Goal: Task Accomplishment & Management: Manage account settings

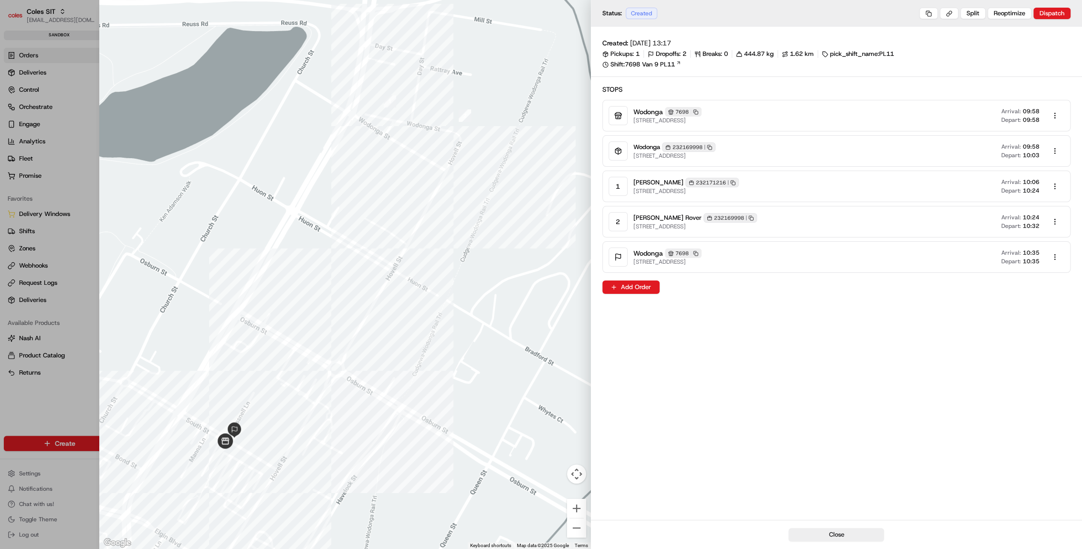
drag, startPoint x: 712, startPoint y: 146, endPoint x: 707, endPoint y: 151, distance: 6.8
click at [711, 146] on rect "button" at bounding box center [709, 147] width 3 height 3
click at [73, 50] on div at bounding box center [541, 274] width 1082 height 549
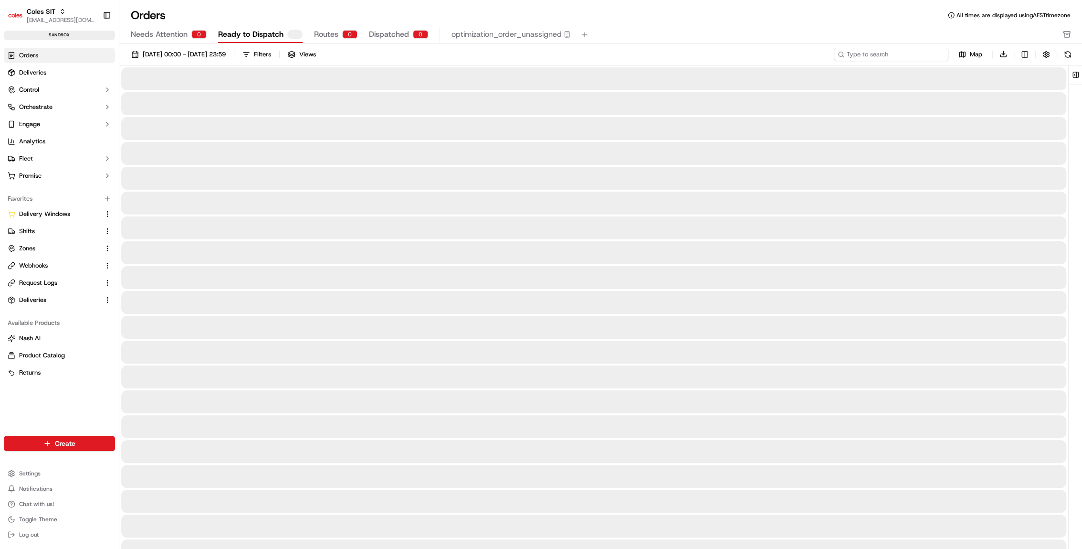
click at [927, 55] on input at bounding box center [891, 54] width 115 height 13
click at [925, 55] on input at bounding box center [891, 54] width 115 height 13
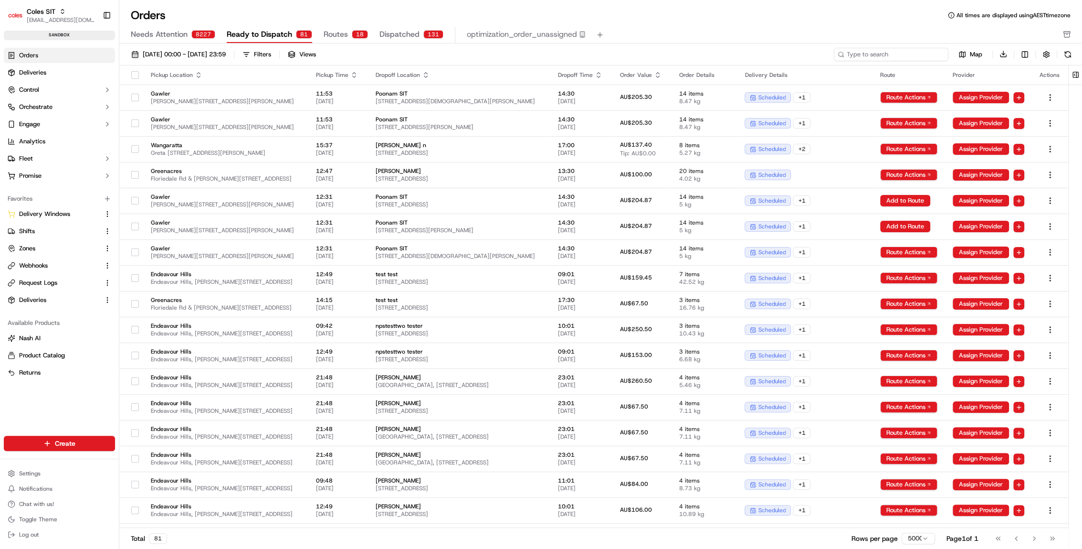
paste input "232169998"
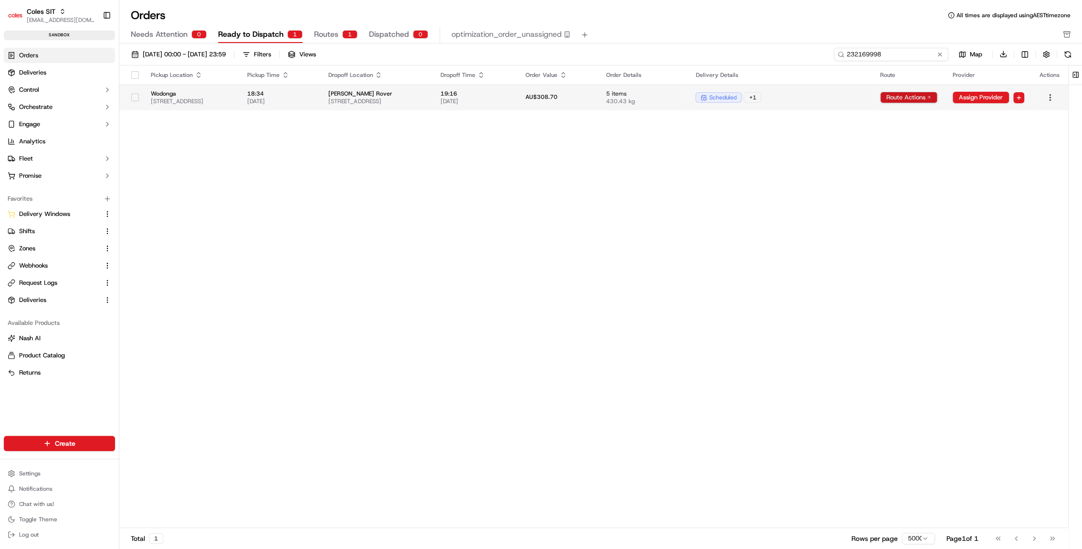
type input "232169998"
click at [900, 101] on html "Coles SIT prateekmohan.lal@coles.com.au Toggle Sidebar sandbox Orders Deliverie…" at bounding box center [541, 274] width 1082 height 549
click at [900, 116] on div "View Route" at bounding box center [907, 114] width 56 height 14
click at [909, 93] on html "Coles SIT [EMAIL_ADDRESS][DOMAIN_NAME] Toggle Sidebar sandbox Orders Deliveries…" at bounding box center [541, 274] width 1082 height 549
click at [898, 119] on div "View Route" at bounding box center [907, 114] width 56 height 14
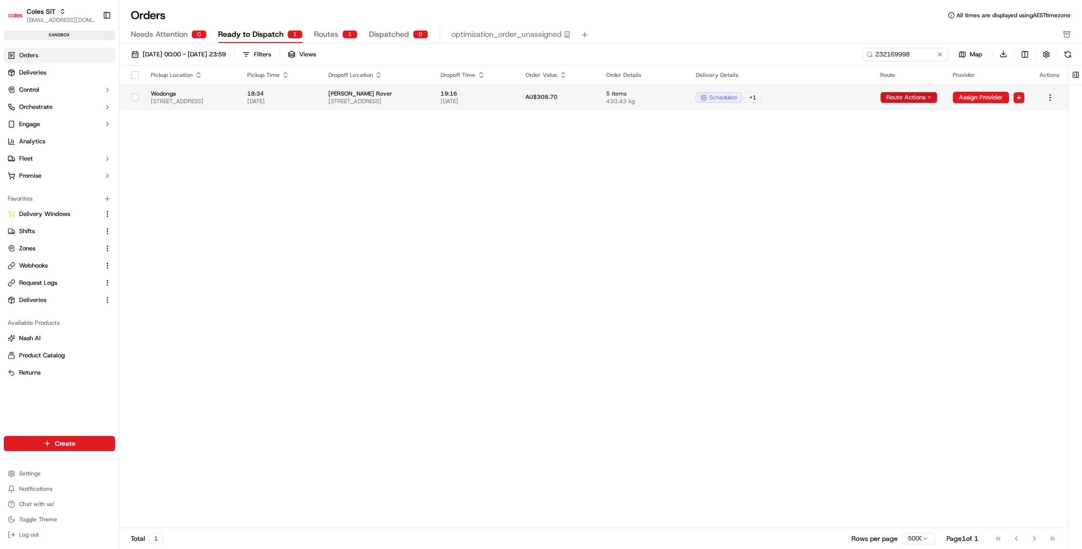
click at [912, 94] on html "Coles SIT [EMAIL_ADDRESS][DOMAIN_NAME] Toggle Sidebar sandbox Orders Deliveries…" at bounding box center [541, 274] width 1082 height 549
click at [909, 117] on div "View Route" at bounding box center [907, 114] width 56 height 14
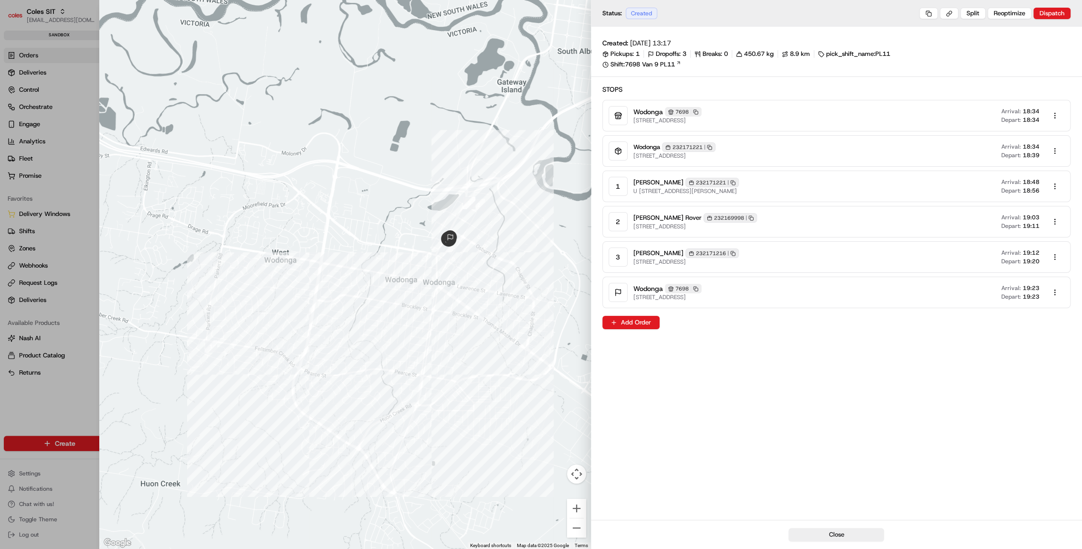
click at [77, 243] on div at bounding box center [541, 274] width 1082 height 549
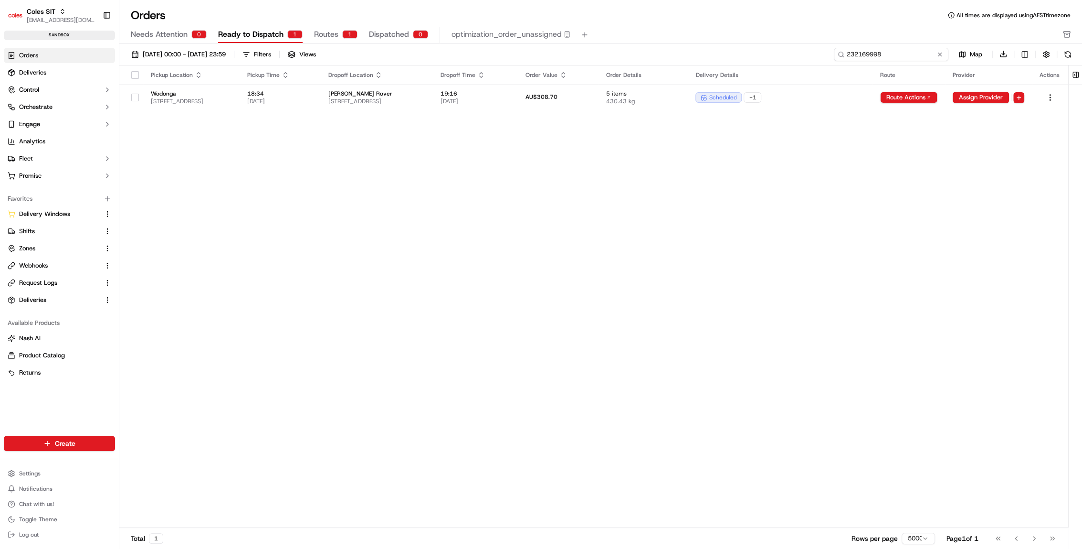
click at [897, 53] on input "232169998" at bounding box center [891, 54] width 115 height 13
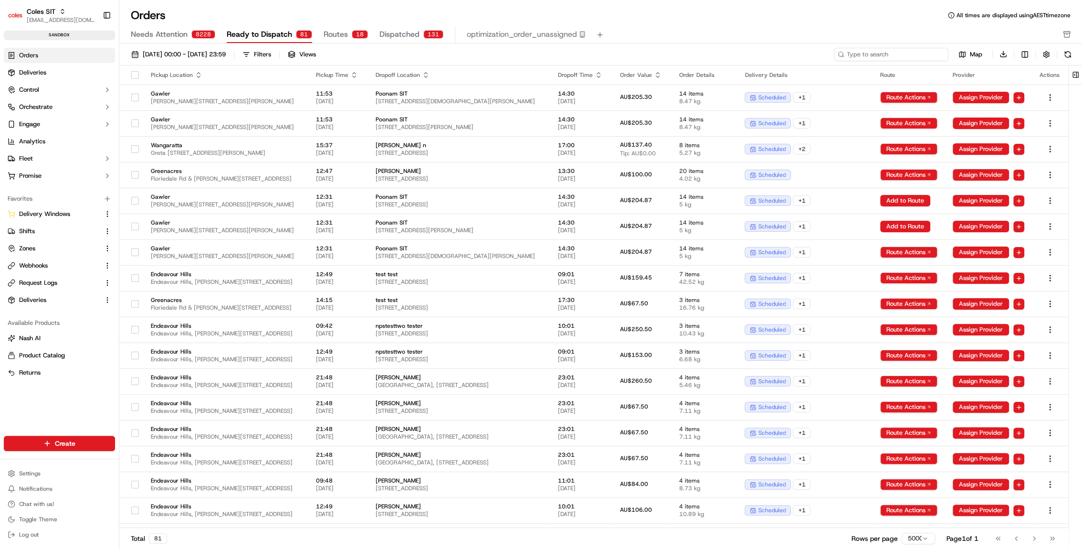
click at [897, 55] on input at bounding box center [891, 54] width 115 height 13
click at [901, 48] on input at bounding box center [891, 54] width 115 height 13
paste input "232171221"
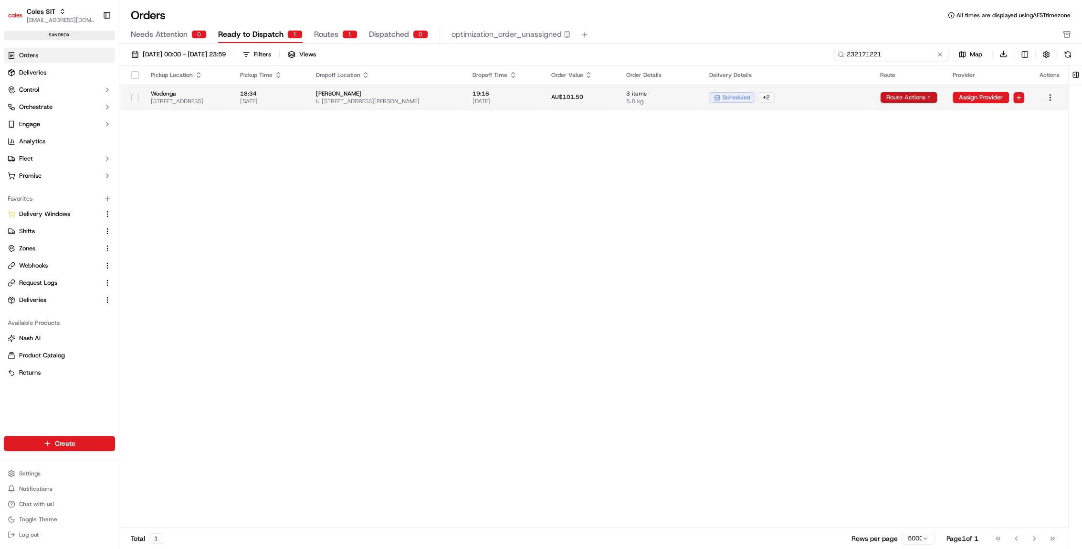
type input "232171221"
click at [901, 100] on html "Coles SIT prateekmohan.lal@coles.com.au Toggle Sidebar sandbox Orders Deliverie…" at bounding box center [541, 274] width 1082 height 549
click at [904, 112] on div "View Route" at bounding box center [907, 114] width 56 height 14
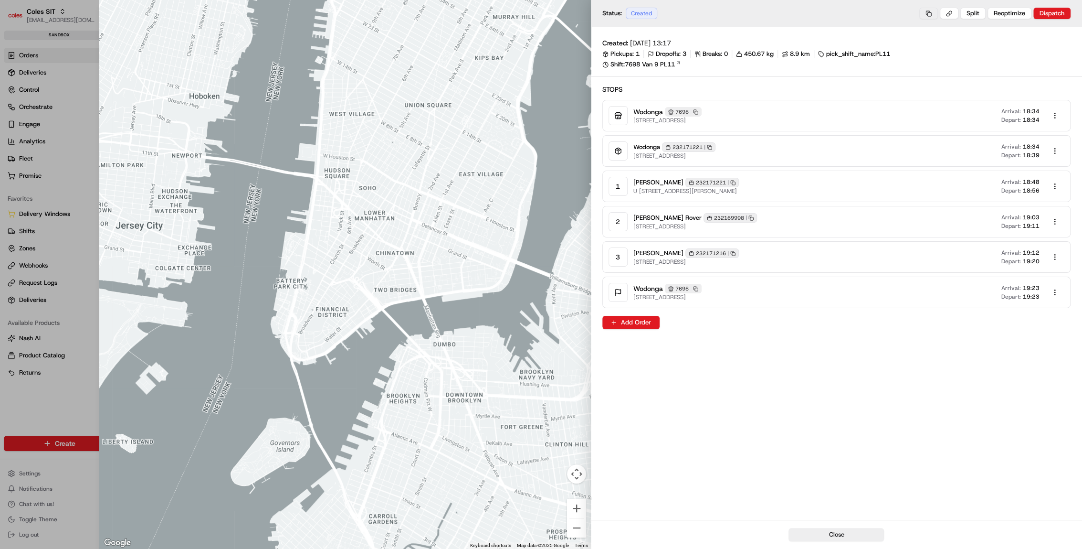
click at [936, 13] on button at bounding box center [928, 13] width 19 height 11
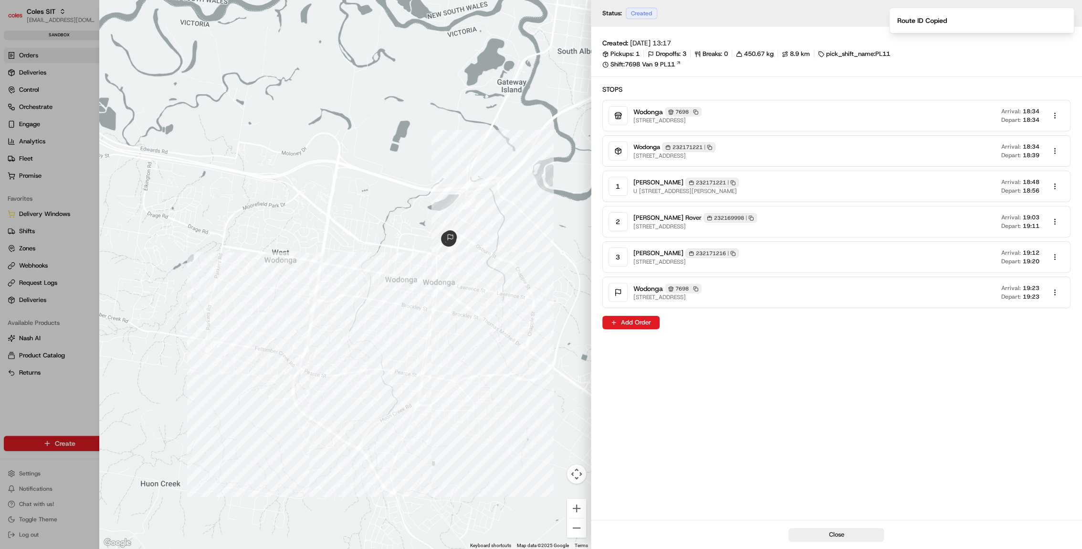
click at [847, 362] on div "Created: 19/09/2025 13:17 Pickups: 1 Dropoffs: 3 Breaks: 0 450.67 kg 8.9 km pic…" at bounding box center [837, 273] width 492 height 493
click at [933, 13] on button at bounding box center [928, 13] width 19 height 11
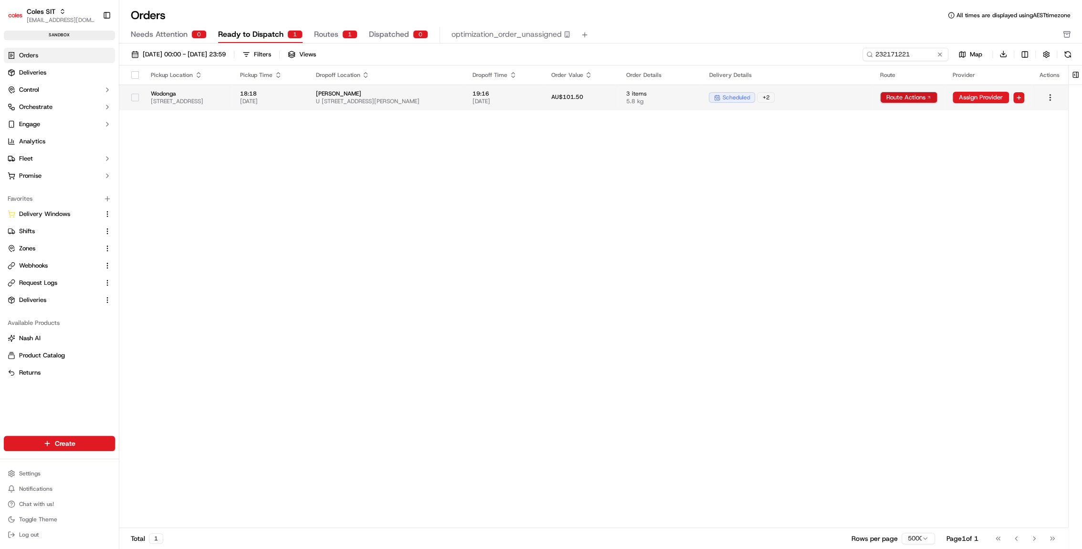
click at [924, 95] on html "Coles SIT [EMAIL_ADDRESS][DOMAIN_NAME] Toggle Sidebar sandbox Orders Deliveries…" at bounding box center [541, 274] width 1082 height 549
click at [928, 114] on div "View Route" at bounding box center [907, 114] width 56 height 14
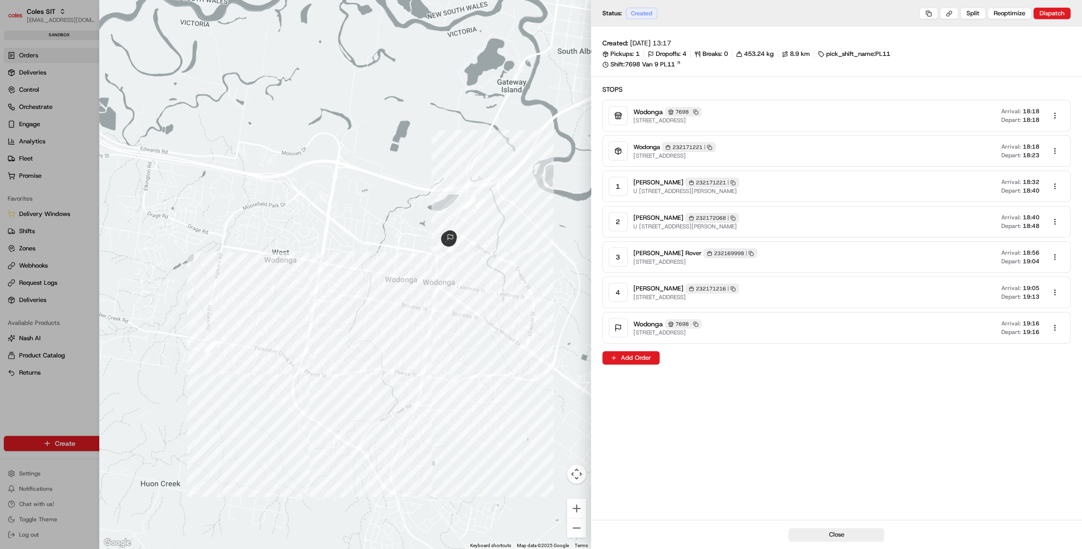
click at [618, 151] on icon at bounding box center [618, 152] width 0 height 3
click at [615, 159] on div at bounding box center [618, 150] width 19 height 19
click at [616, 187] on div "1" at bounding box center [618, 186] width 19 height 19
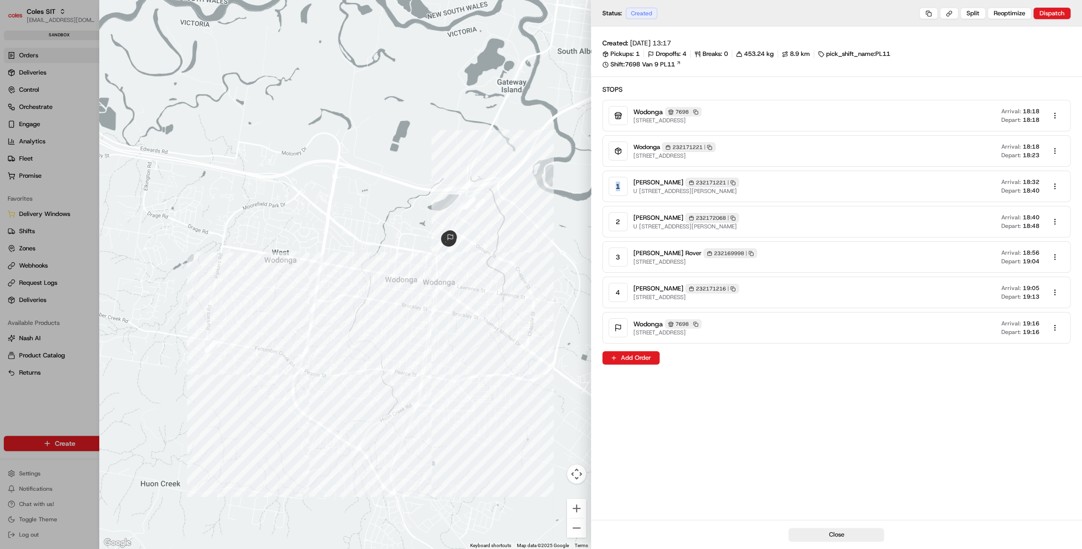
click at [616, 187] on div "1" at bounding box center [618, 186] width 19 height 19
click at [617, 222] on div "2" at bounding box center [618, 221] width 19 height 19
click at [616, 254] on div "3" at bounding box center [618, 256] width 19 height 19
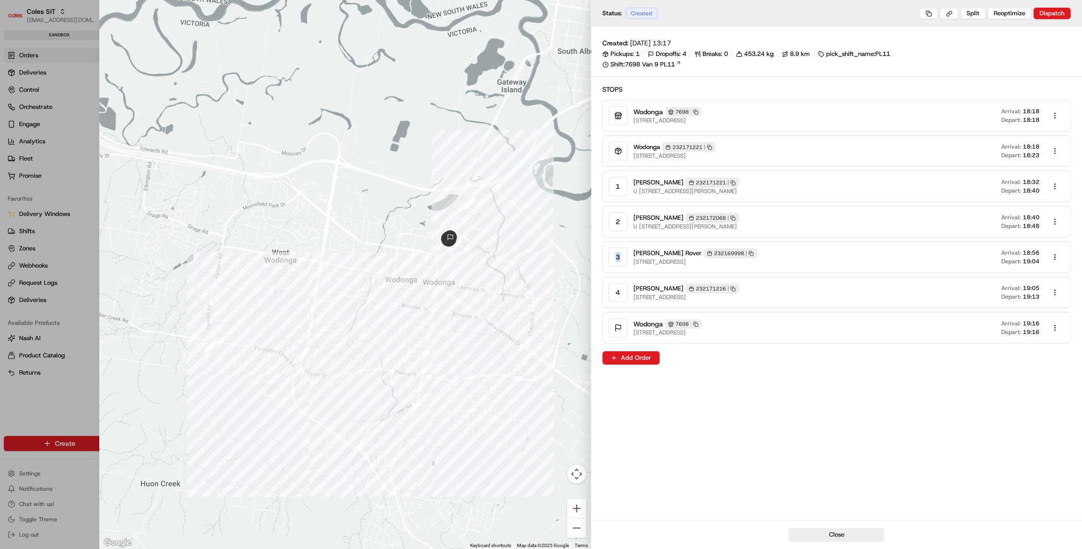
click at [616, 254] on div "3" at bounding box center [618, 256] width 19 height 19
click at [615, 291] on div "4" at bounding box center [618, 292] width 19 height 19
click at [615, 292] on div "4" at bounding box center [618, 292] width 19 height 19
click at [615, 293] on div "4" at bounding box center [618, 292] width 19 height 19
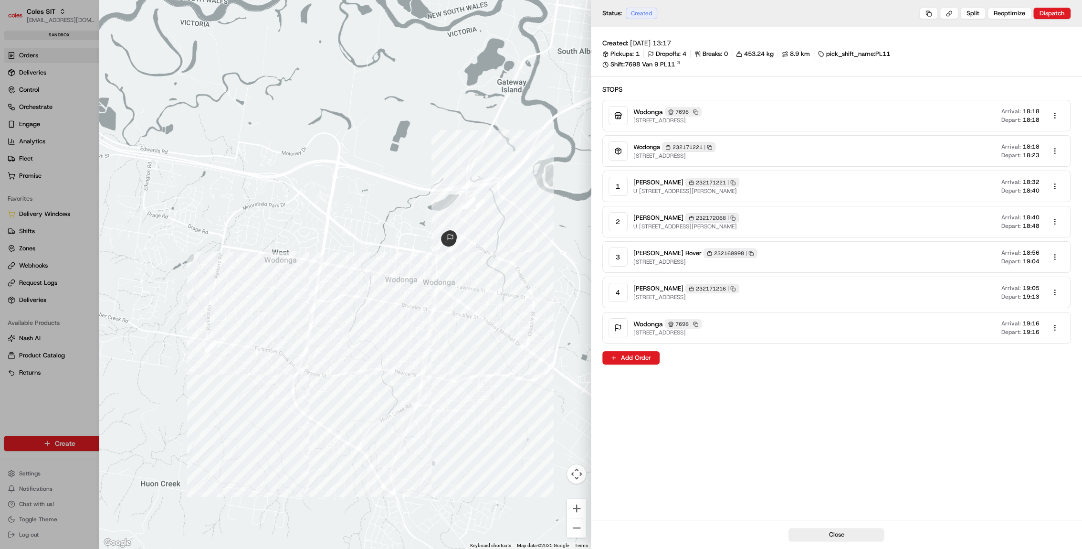
click at [756, 359] on div "Stops Wodonga 7698 Copy 7698 1-13 South St, Wodonga VIC 3690, Australia Arrival…" at bounding box center [836, 224] width 469 height 280
click at [929, 14] on button at bounding box center [928, 13] width 19 height 11
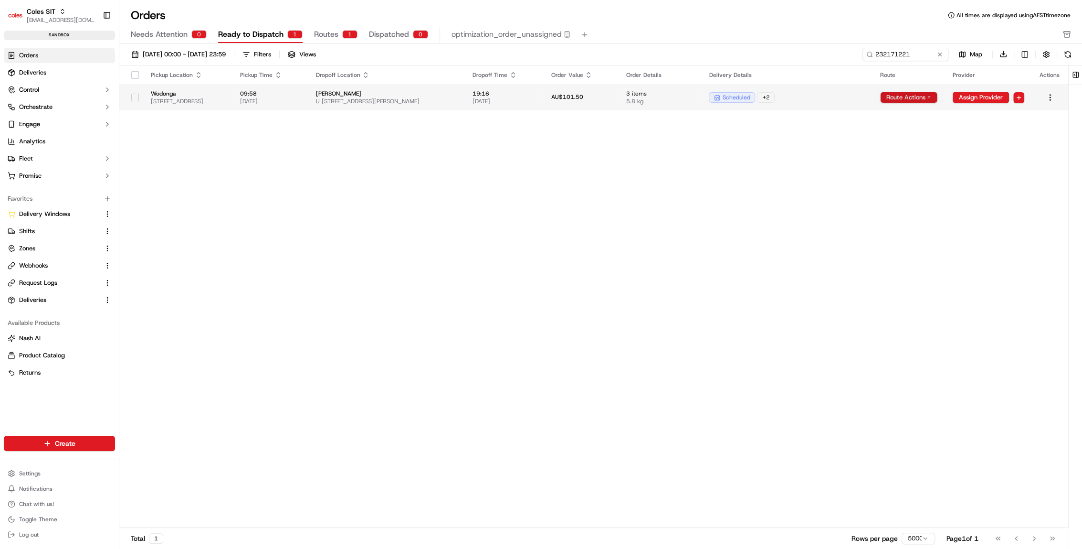
click at [900, 100] on html "Coles SIT [EMAIL_ADDRESS][DOMAIN_NAME] Toggle Sidebar sandbox Orders Deliveries…" at bounding box center [541, 274] width 1082 height 549
click at [899, 110] on div "View Route" at bounding box center [907, 114] width 56 height 14
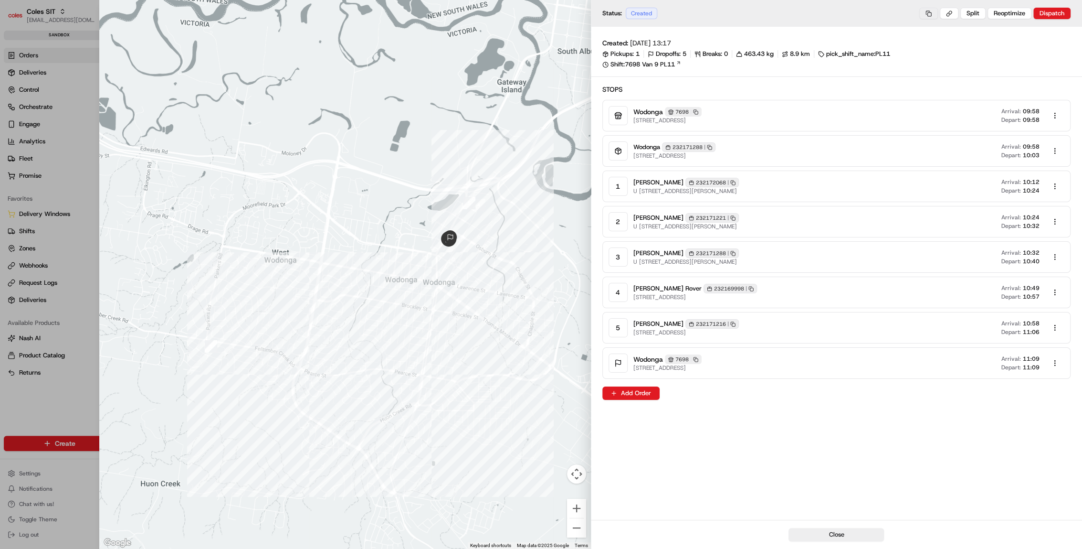
click at [929, 13] on button at bounding box center [928, 13] width 19 height 11
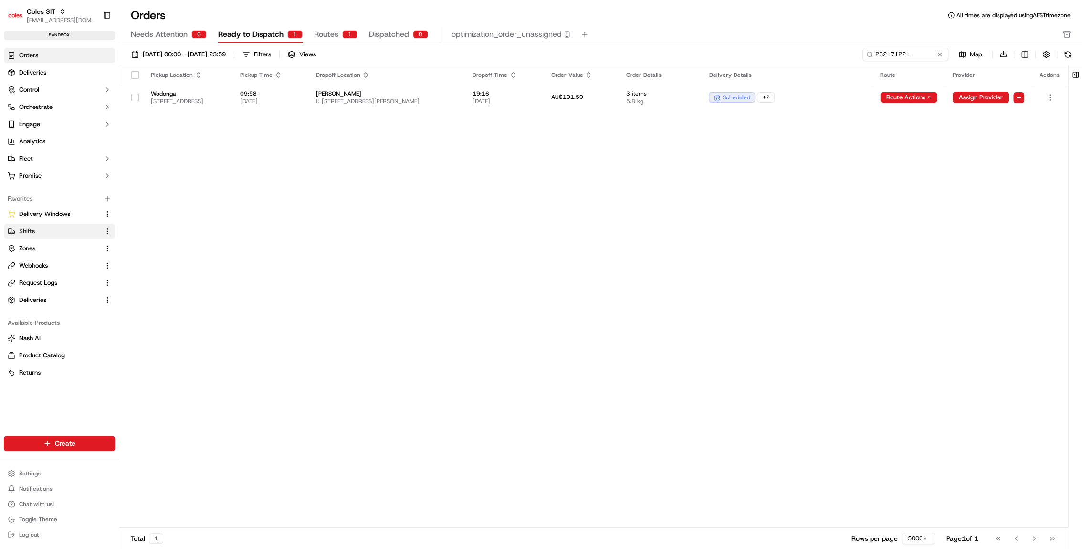
click at [44, 228] on link "Shifts" at bounding box center [54, 231] width 92 height 9
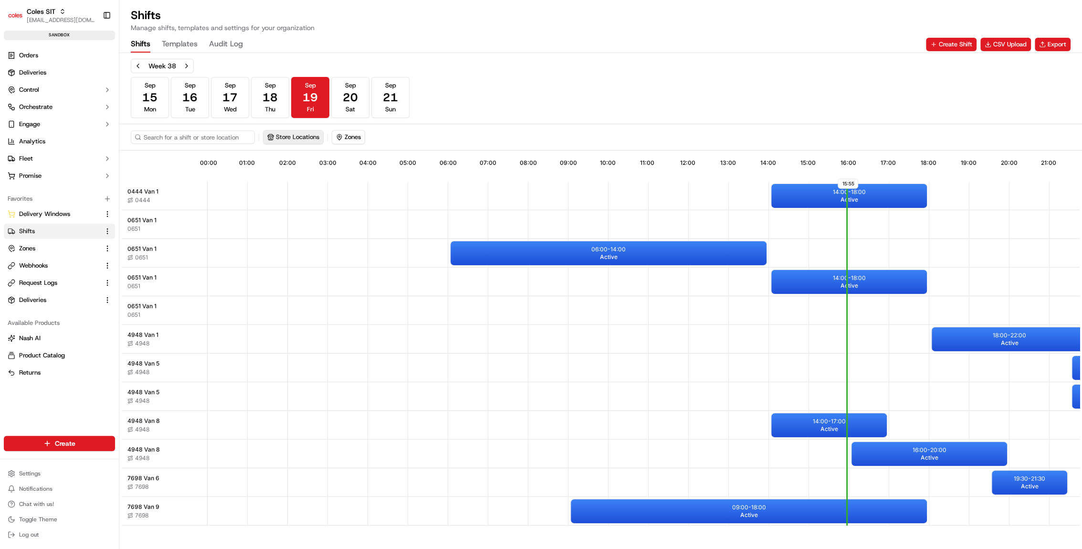
click at [300, 135] on button "Store Locations" at bounding box center [294, 136] width 60 height 13
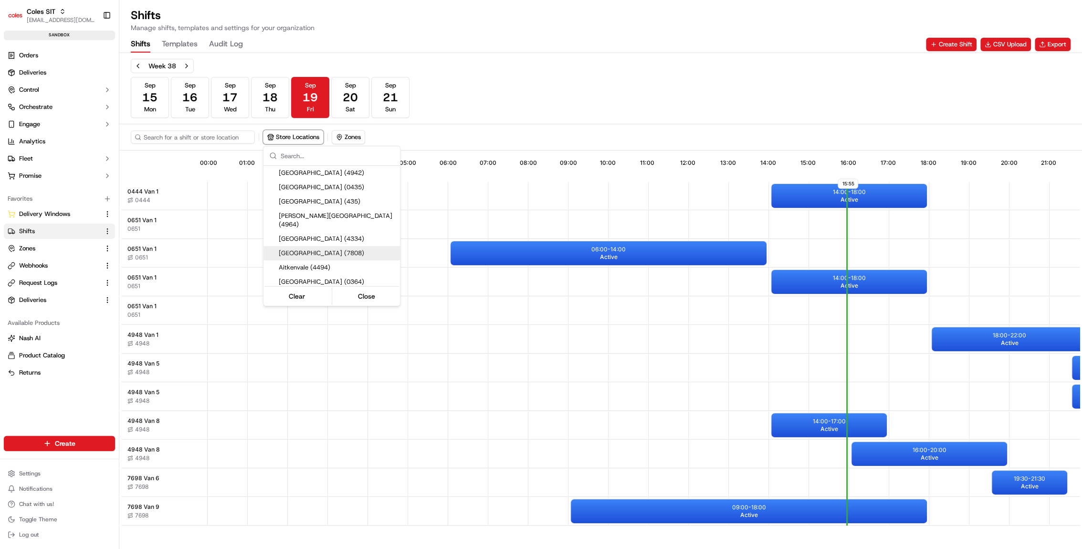
click at [142, 507] on html "Coles SIT [EMAIL_ADDRESS][DOMAIN_NAME] Toggle Sidebar sandbox Orders Deliveries…" at bounding box center [541, 274] width 1082 height 549
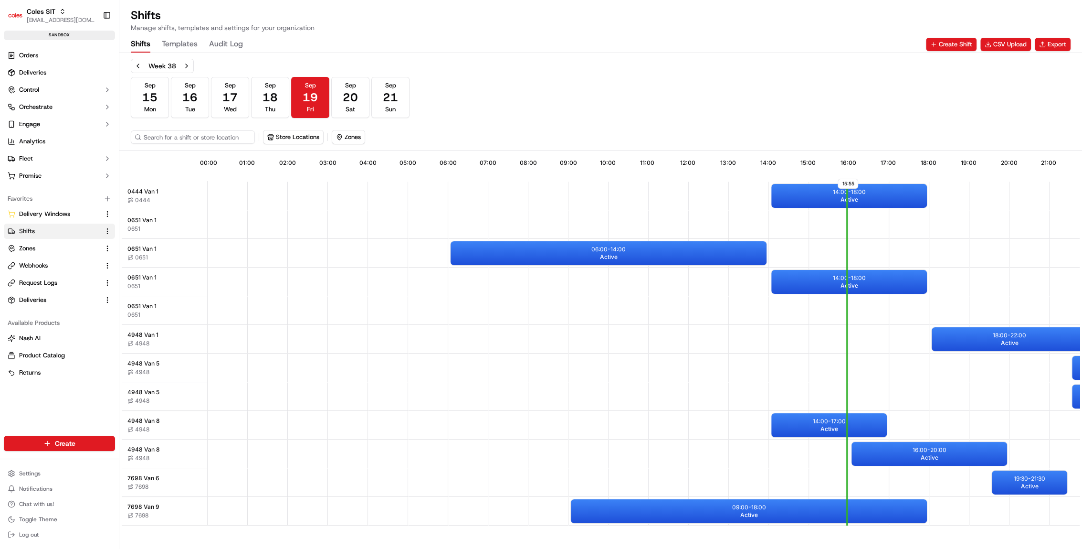
click at [148, 506] on span "7698 Van 9" at bounding box center [143, 507] width 32 height 8
click at [775, 506] on div "09:00 - 18:00 Active" at bounding box center [749, 511] width 356 height 24
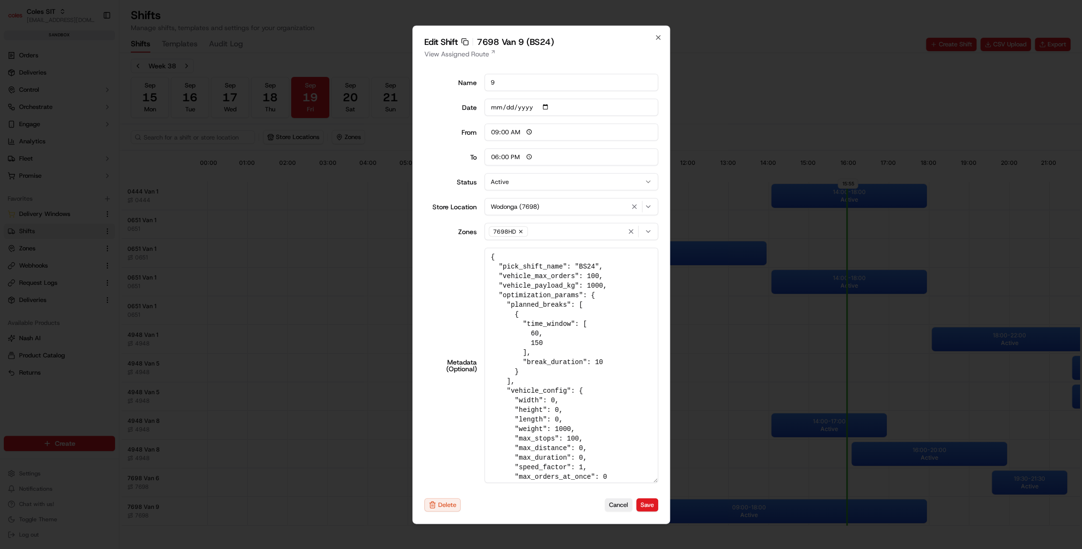
drag, startPoint x: 655, startPoint y: 384, endPoint x: 659, endPoint y: 571, distance: 187.2
click at [659, 548] on html "Coles SIT prateekmohan.lal@coles.com.au Toggle Sidebar sandbox Orders Deliverie…" at bounding box center [541, 274] width 1082 height 549
click at [547, 107] on input "2025-09-19" at bounding box center [572, 106] width 174 height 17
click at [524, 132] on input "09:00" at bounding box center [572, 131] width 174 height 17
click at [518, 133] on input "09:00" at bounding box center [572, 131] width 174 height 17
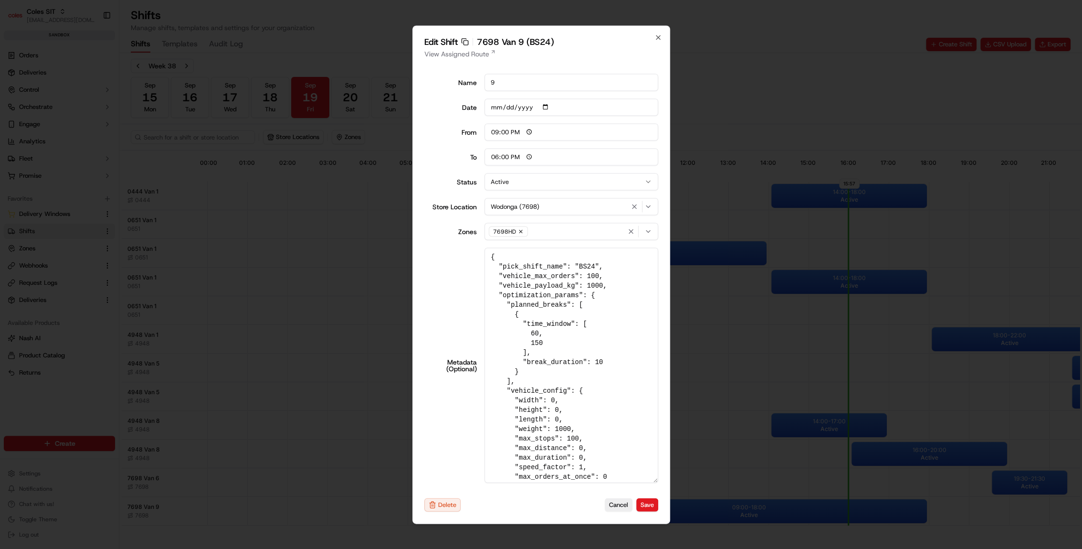
click at [497, 131] on input "21:00" at bounding box center [572, 131] width 174 height 17
type input "19:00"
click at [499, 157] on input "18:00" at bounding box center [572, 156] width 174 height 17
click at [496, 158] on input "18:00" at bounding box center [572, 156] width 174 height 17
type input "22:00"
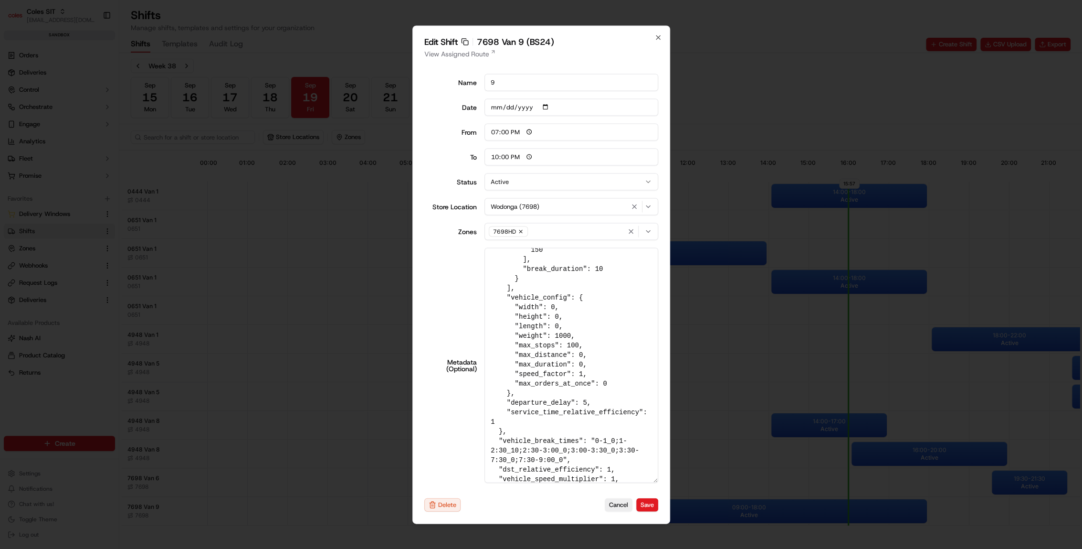
scroll to position [107, 0]
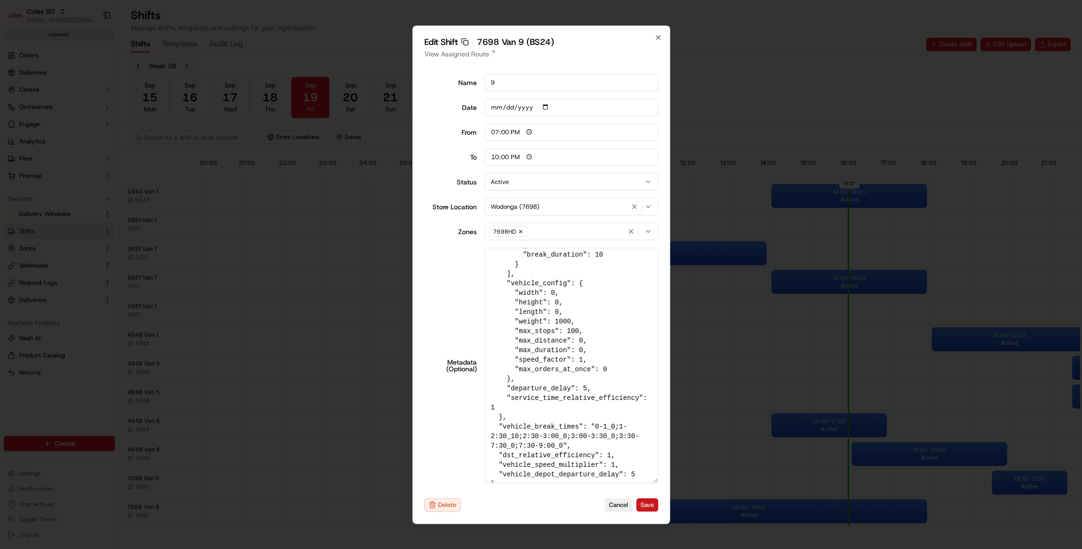
click at [643, 504] on button "Save" at bounding box center [647, 504] width 22 height 13
type input "06:00"
type input "14:00"
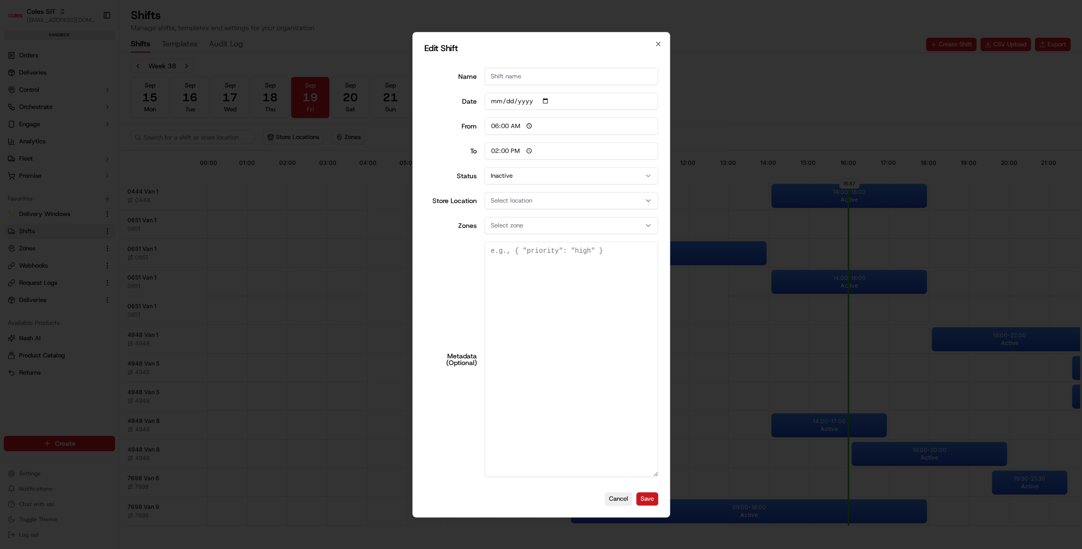
scroll to position [0, 0]
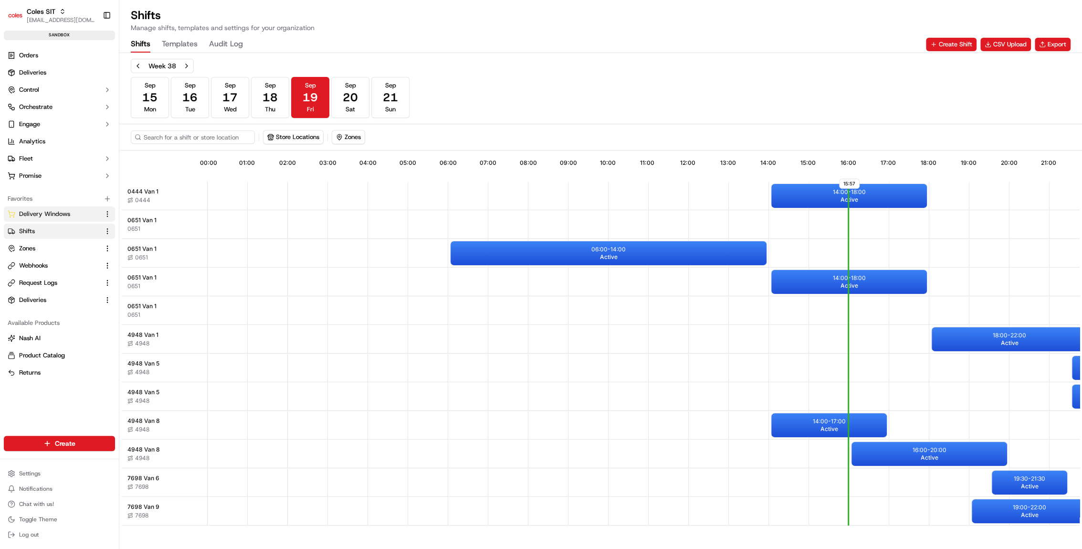
click at [52, 213] on span "Delivery Windows" at bounding box center [44, 214] width 51 height 9
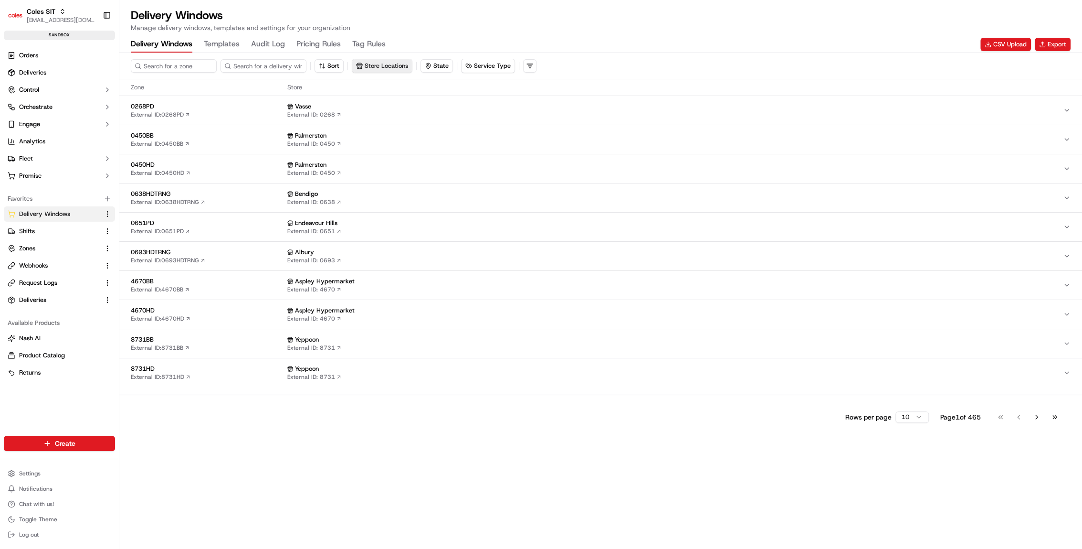
click at [383, 67] on button "Store Locations" at bounding box center [382, 65] width 60 height 13
type input "wodon"
click at [400, 141] on span "Wodonga (7698)" at bounding box center [426, 144] width 117 height 9
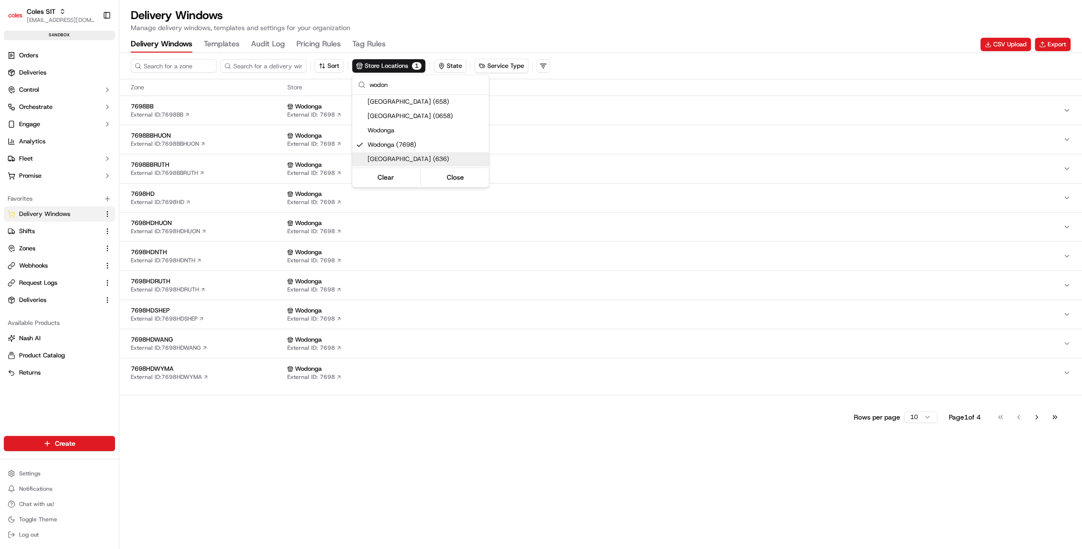
drag, startPoint x: 208, startPoint y: 460, endPoint x: 211, endPoint y: 457, distance: 5.1
click at [208, 460] on html "Coles SIT prateekmohan.lal@coles.com.au Toggle Sidebar sandbox Orders Deliverie…" at bounding box center [541, 274] width 1082 height 549
click at [149, 191] on span "7698HD" at bounding box center [207, 194] width 153 height 9
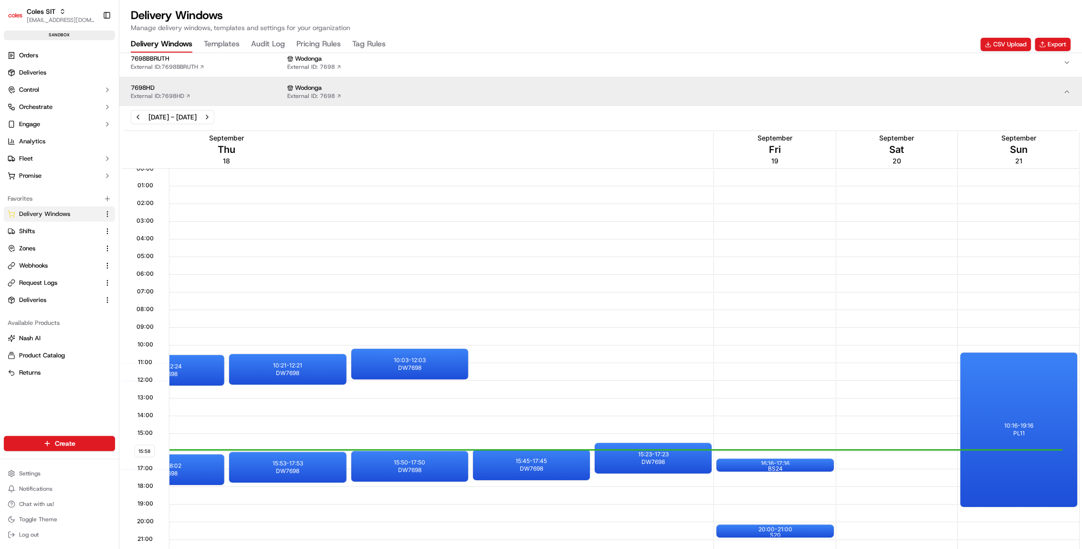
scroll to position [0, 2628]
click at [779, 464] on div at bounding box center [775, 465] width 38 height 12
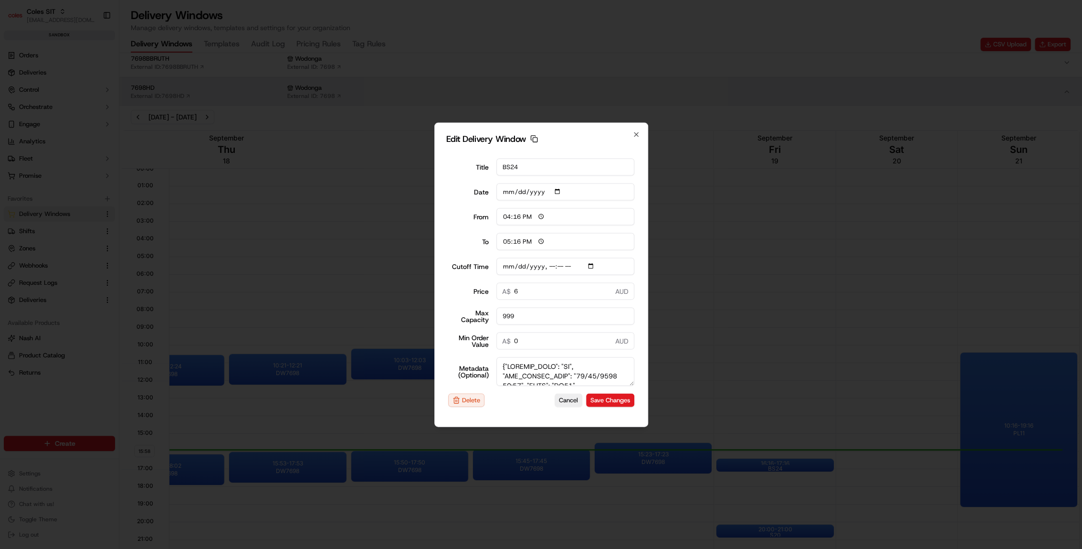
click at [506, 214] on input "16:16" at bounding box center [565, 216] width 138 height 17
type input "13:16"
type input "2025-09-19T18:00"
click at [504, 214] on input "19:09" at bounding box center [565, 216] width 138 height 17
click at [517, 216] on input "19:09" at bounding box center [565, 216] width 138 height 17
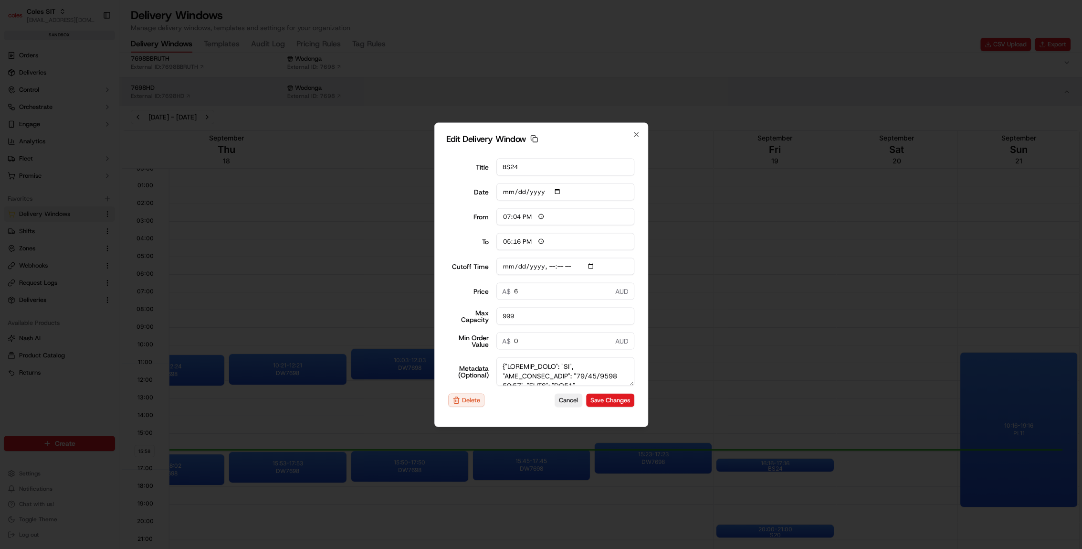
type input "19:40"
type input "2025-09-19T18:00"
click at [507, 241] on input "17:16" at bounding box center [565, 240] width 138 height 17
click at [509, 240] on input "17:16" at bounding box center [565, 240] width 138 height 17
type input "20:16"
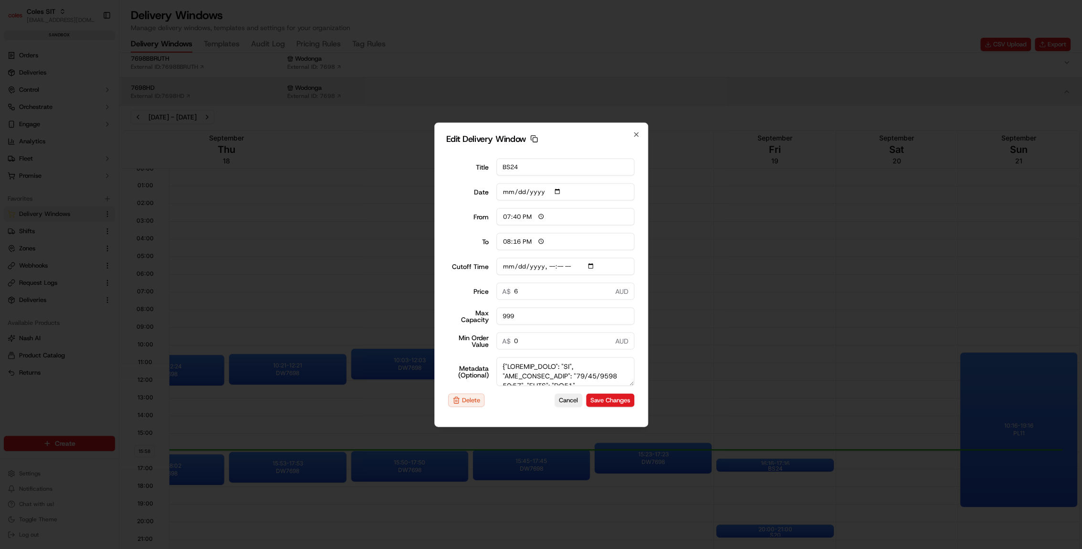
type input "2025-09-19T18:00"
type input "20:40"
click at [550, 267] on input "Cutoff Time" at bounding box center [565, 265] width 138 height 17
click at [592, 262] on input "Cutoff Time" at bounding box center [565, 265] width 138 height 17
click at [642, 246] on div "Edit Delivery Window Copy dlw_2JciLpSFDisPrxnL8cU4AE_06:16_07:16 Title BS24 Dat…" at bounding box center [541, 274] width 214 height 304
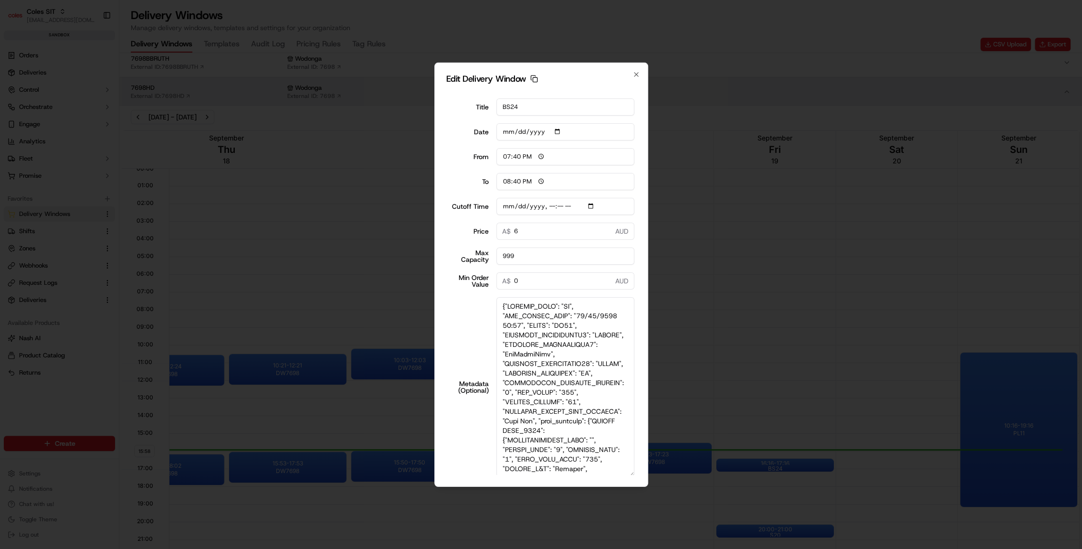
drag, startPoint x: 632, startPoint y: 396, endPoint x: 632, endPoint y: 534, distance: 137.5
click at [632, 534] on body "Coles SIT prateekmohan.lal@coles.com.au Toggle Sidebar sandbox Orders Deliverie…" at bounding box center [541, 274] width 1082 height 549
click at [561, 336] on textarea "Metadata (Optional)" at bounding box center [565, 385] width 138 height 179
drag, startPoint x: 521, startPoint y: 316, endPoint x: 563, endPoint y: 315, distance: 42.0
click at [563, 315] on textarea "Metadata (Optional)" at bounding box center [565, 385] width 138 height 179
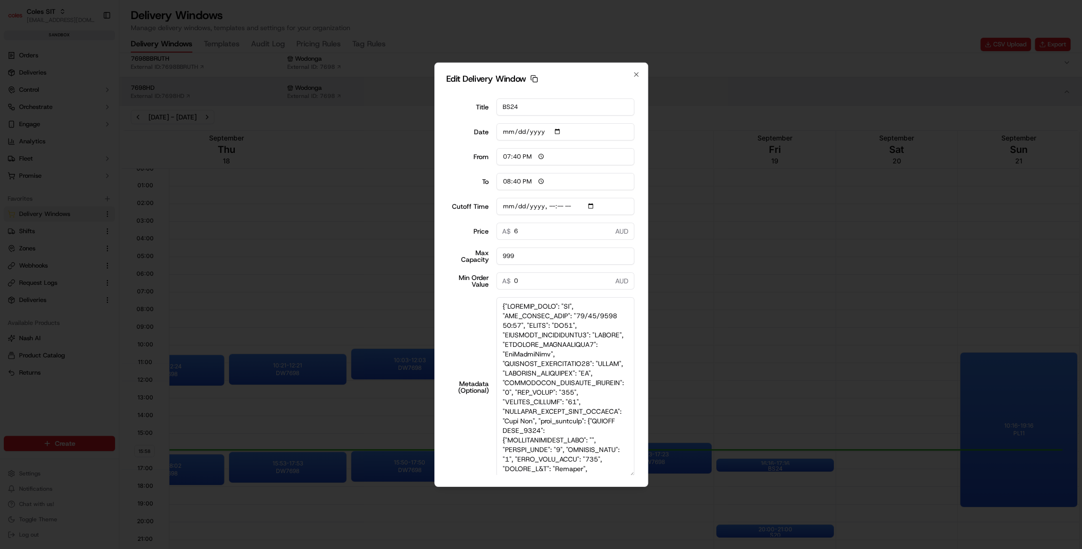
drag, startPoint x: 548, startPoint y: 324, endPoint x: 553, endPoint y: 323, distance: 5.7
click at [553, 323] on textarea "Metadata (Optional)" at bounding box center [565, 385] width 138 height 179
type input "2025-09-19T18:00"
click at [549, 323] on textarea "Metadata (Optional)" at bounding box center [565, 385] width 138 height 179
drag, startPoint x: 549, startPoint y: 324, endPoint x: 565, endPoint y: 324, distance: 15.8
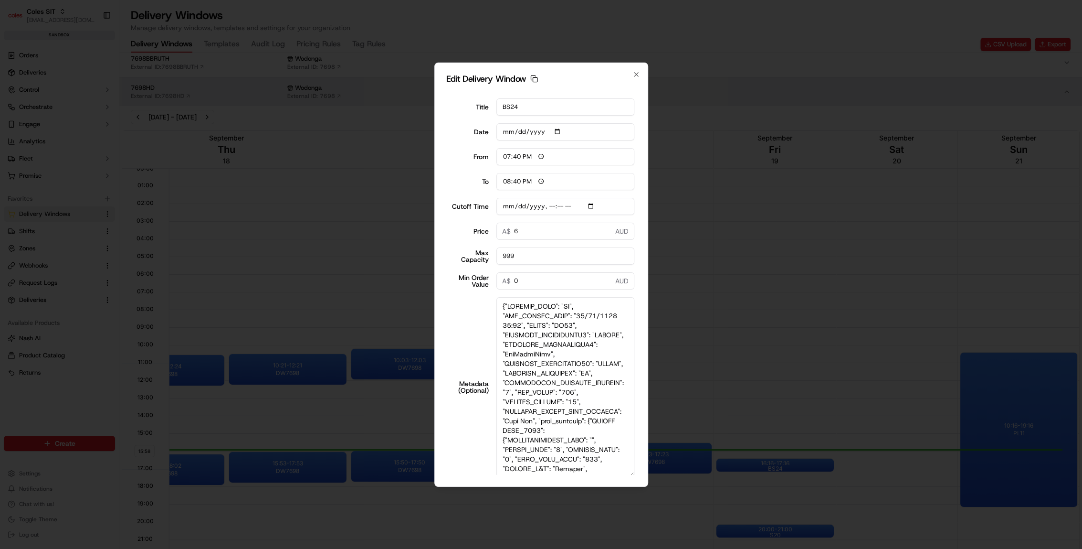
click at [565, 324] on textarea "Metadata (Optional)" at bounding box center [565, 385] width 138 height 179
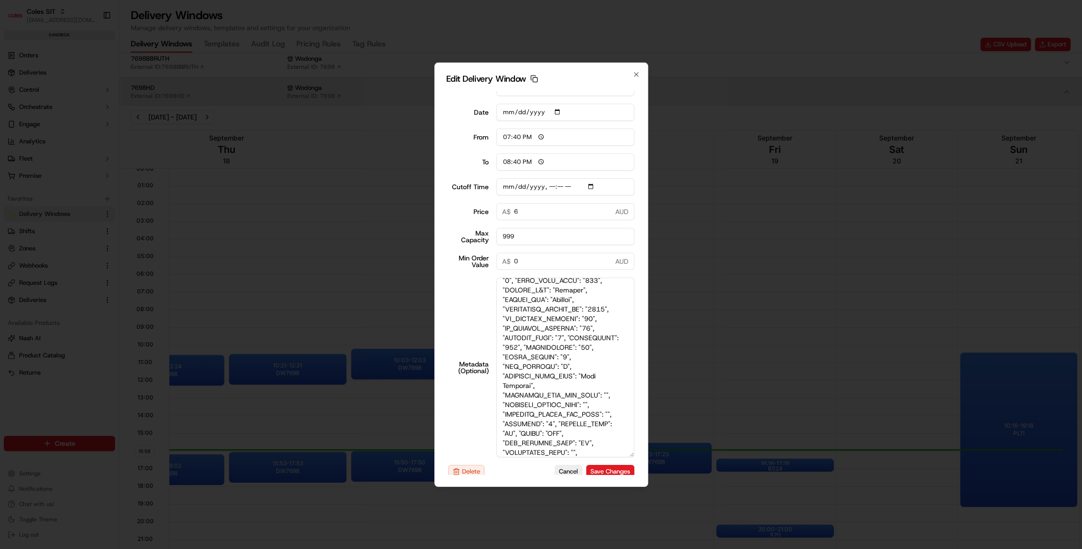
scroll to position [31, 0]
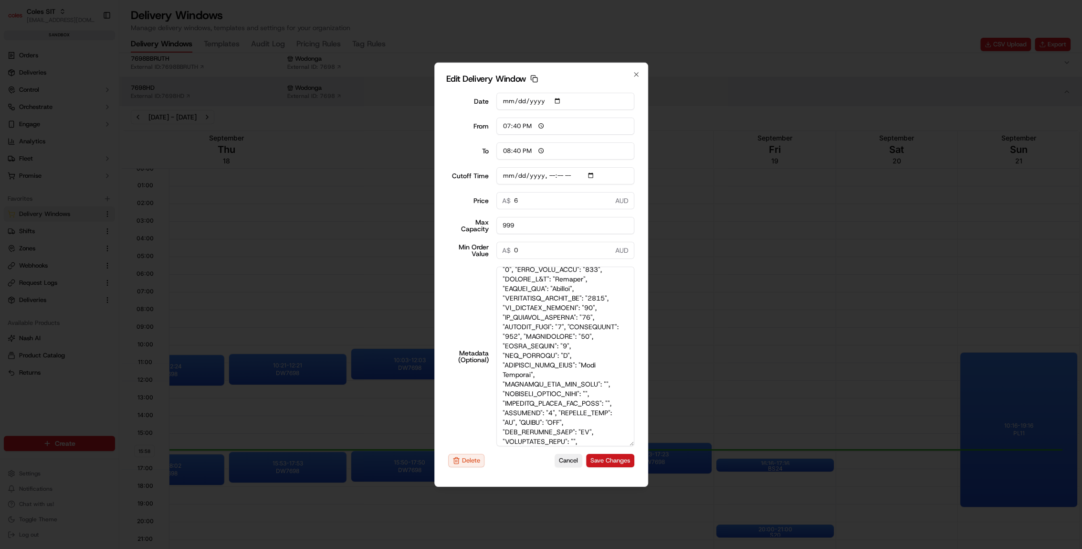
type textarea "{"SERVICE_TYPE": "HD", "WEB_CUTOFF_DATE": "19/09/2025 17:10", "SHIFT": "BS24", …"
click at [603, 459] on button "Save Changes" at bounding box center [610, 460] width 48 height 13
type input "2025-09-19T18:00"
type input "16:00"
type input "17:00"
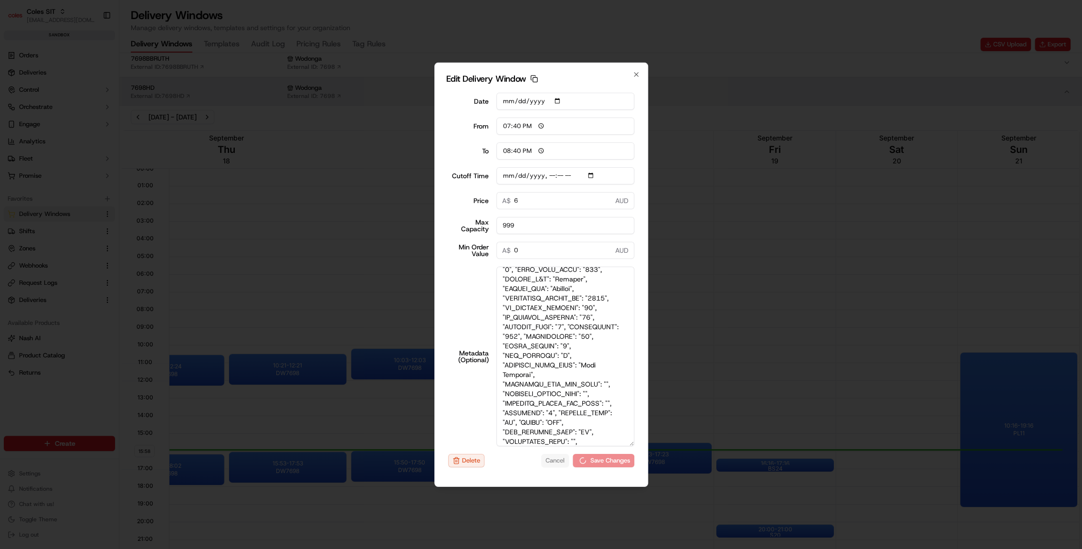
type input "2025-09-19T18:00"
type input "0"
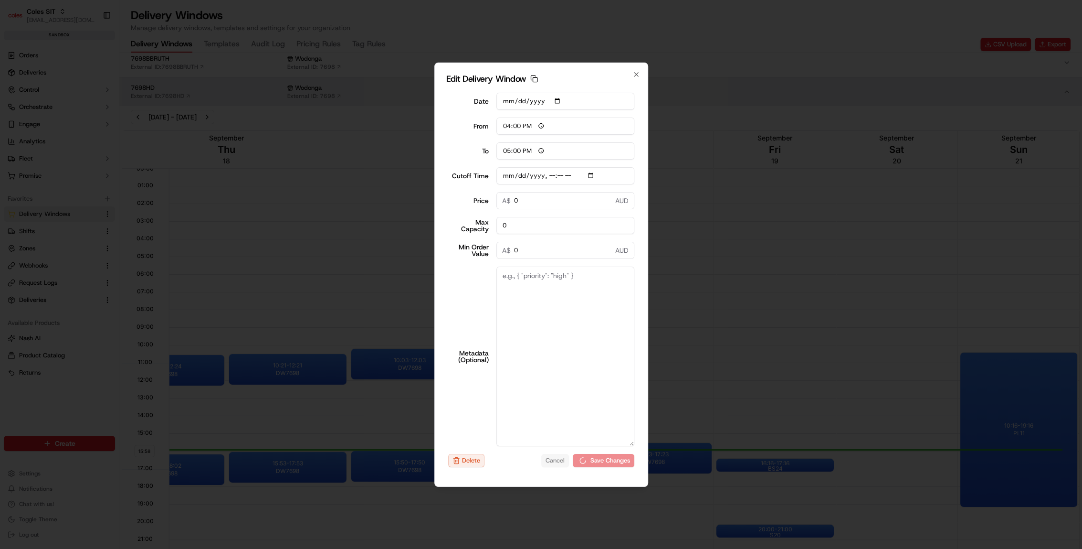
type input "2025-09-19T18:00"
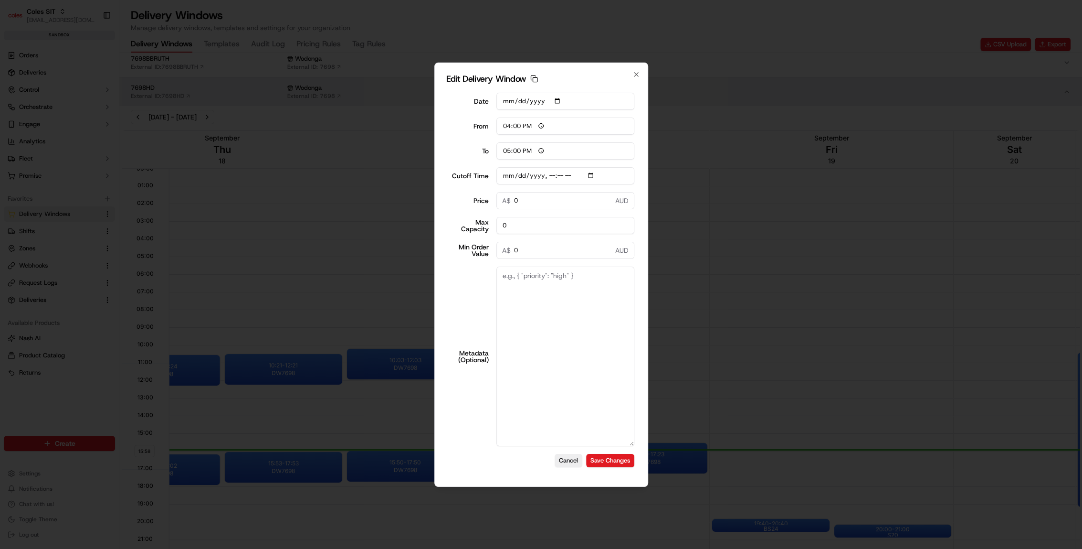
scroll to position [0, 0]
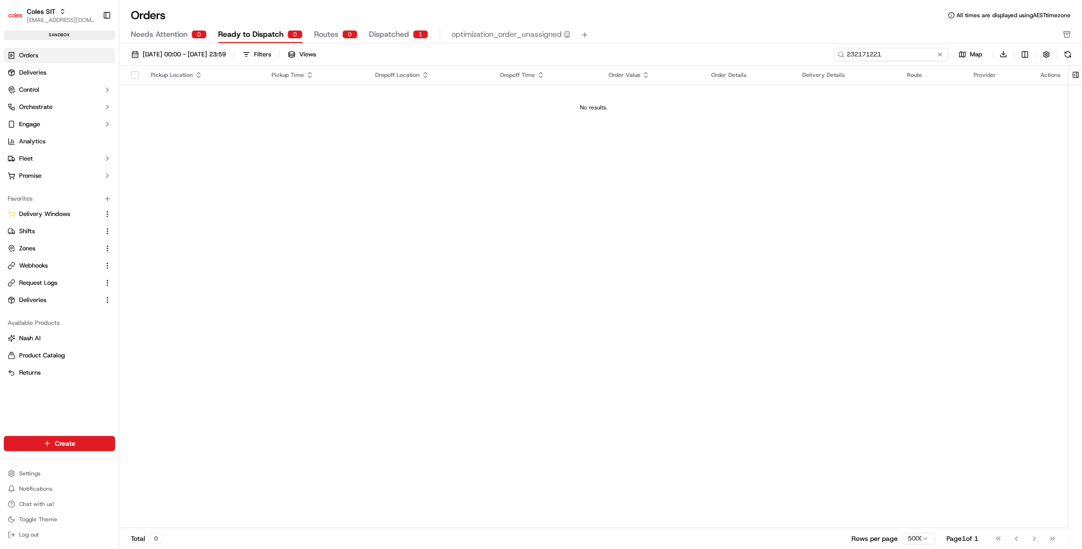
click at [902, 53] on input "232171221" at bounding box center [891, 54] width 115 height 13
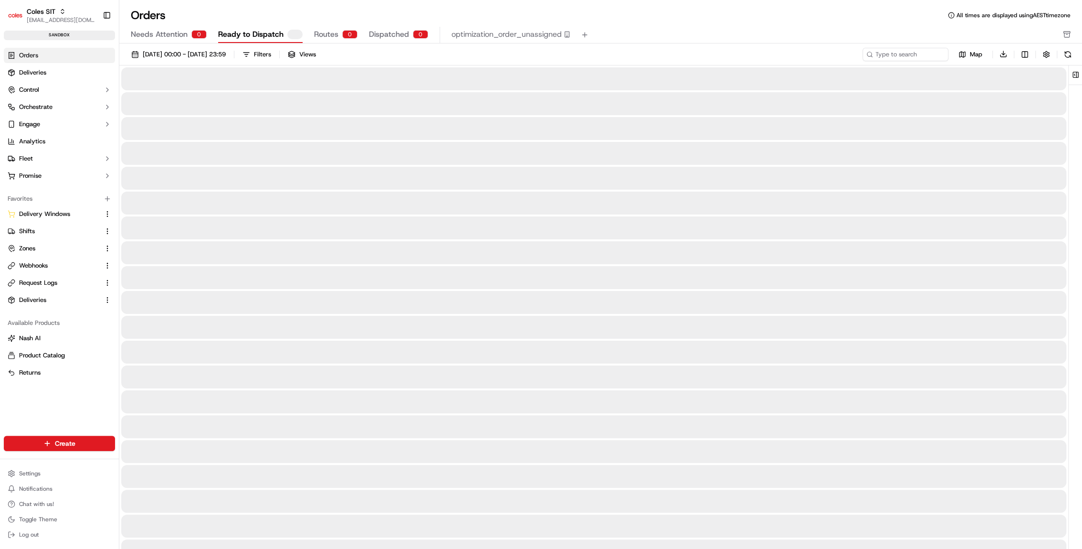
click at [401, 30] on span "Dispatched" at bounding box center [389, 34] width 40 height 11
click at [916, 54] on input at bounding box center [891, 54] width 115 height 13
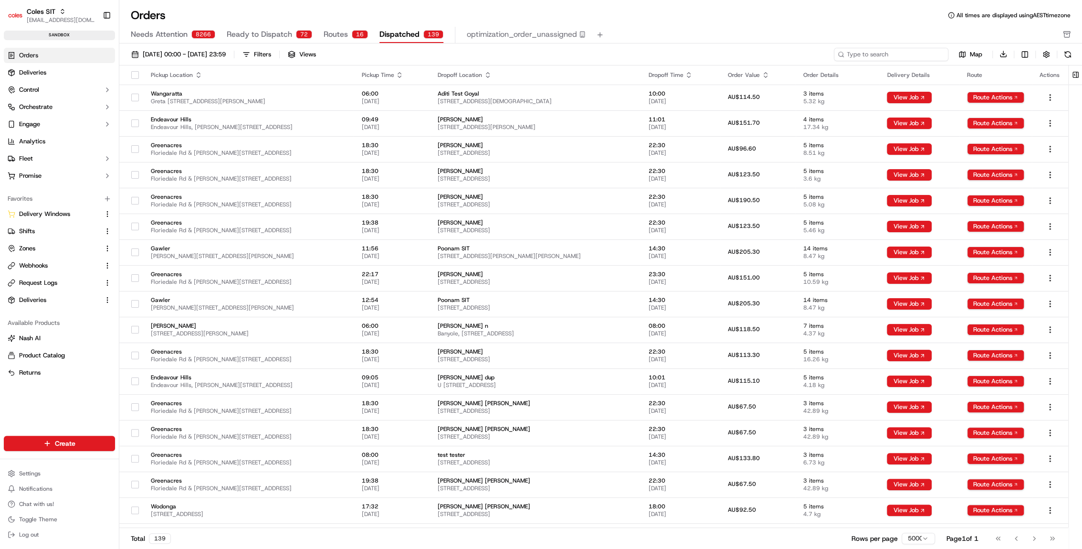
click at [921, 56] on input at bounding box center [891, 54] width 115 height 13
paste input "232171221"
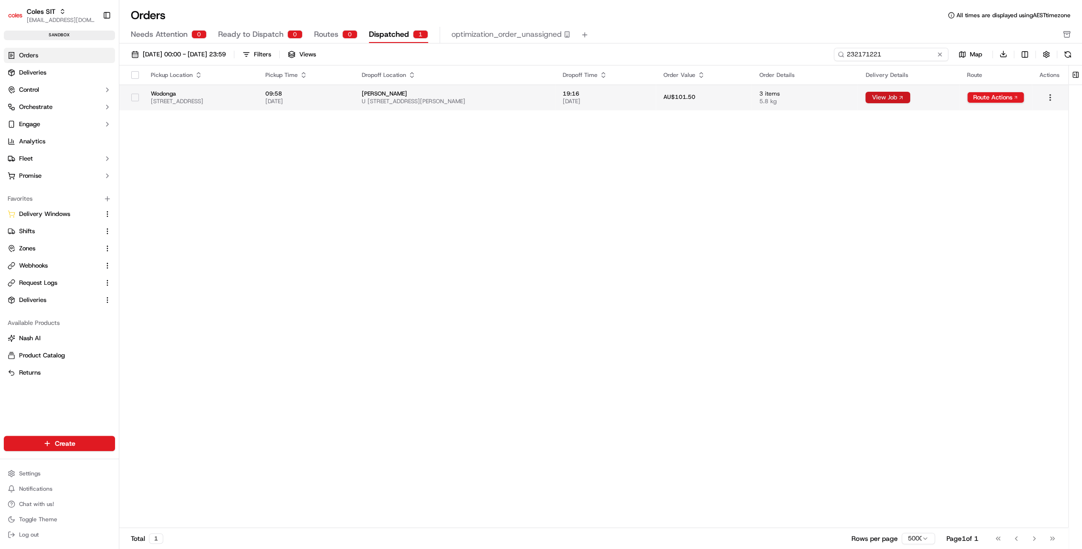
type input "232171221"
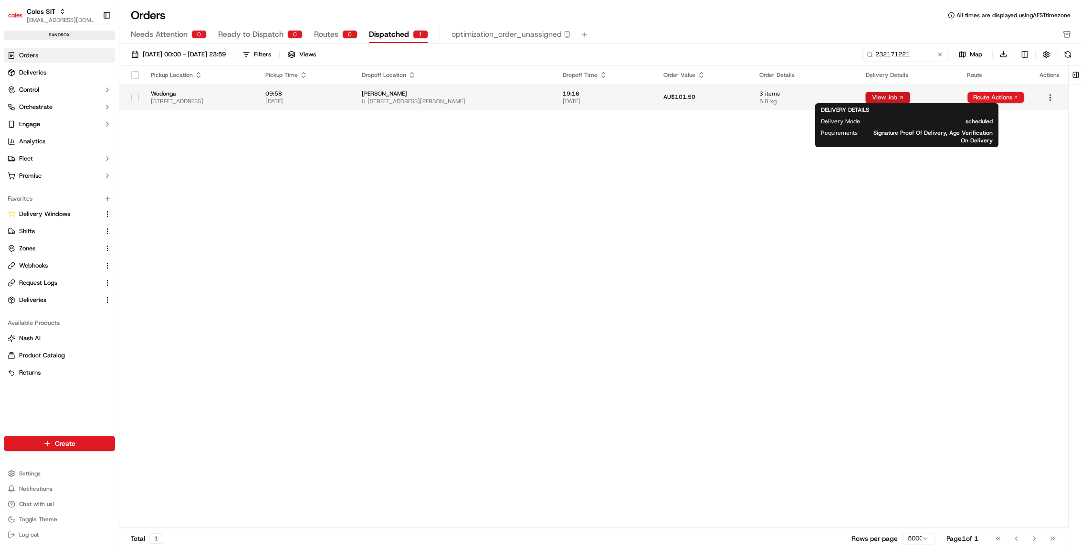
click at [910, 99] on button "View Job" at bounding box center [887, 97] width 45 height 11
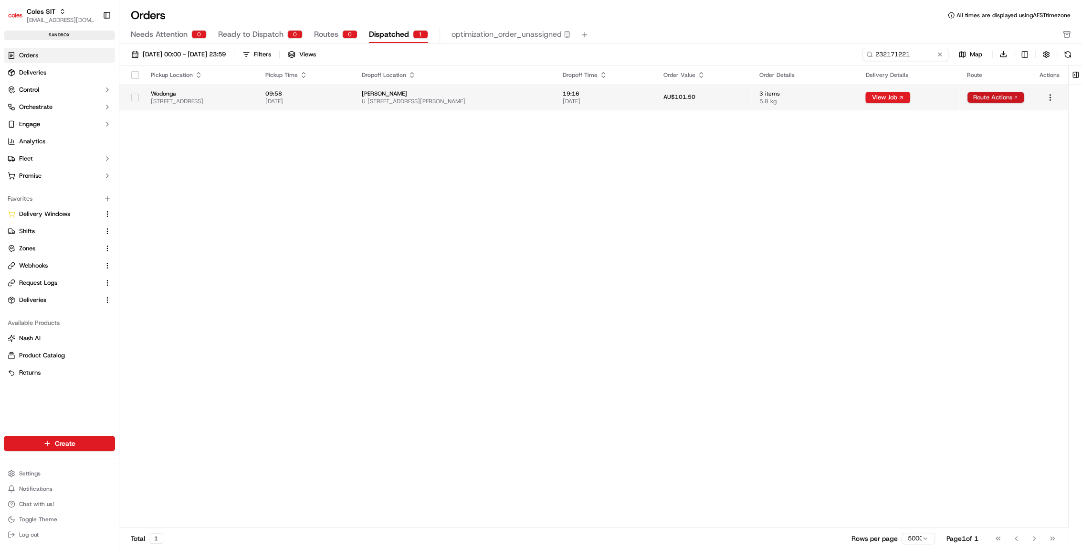
click at [985, 97] on button "Route Actions" at bounding box center [995, 97] width 57 height 11
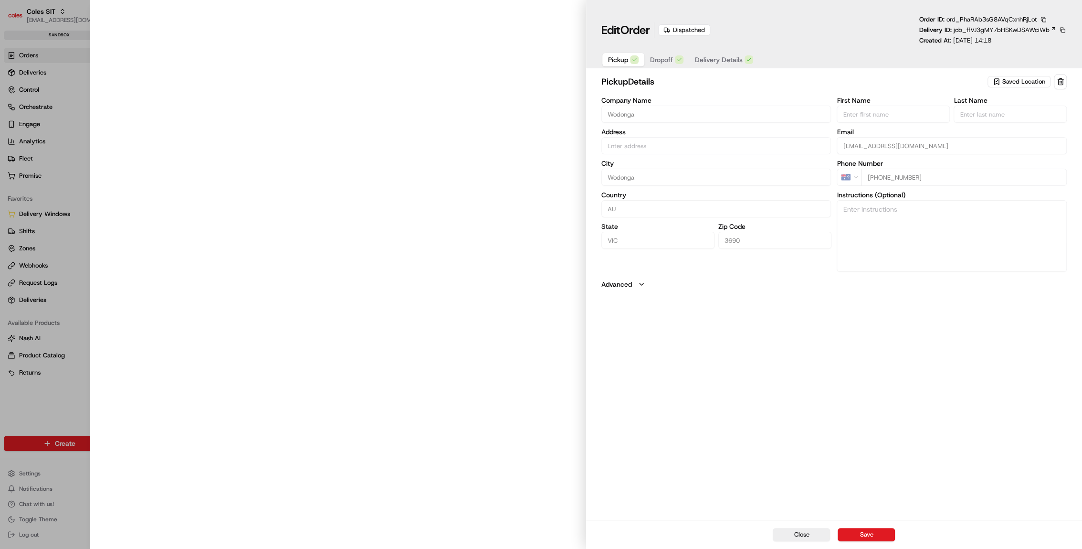
type input "[STREET_ADDRESS]"
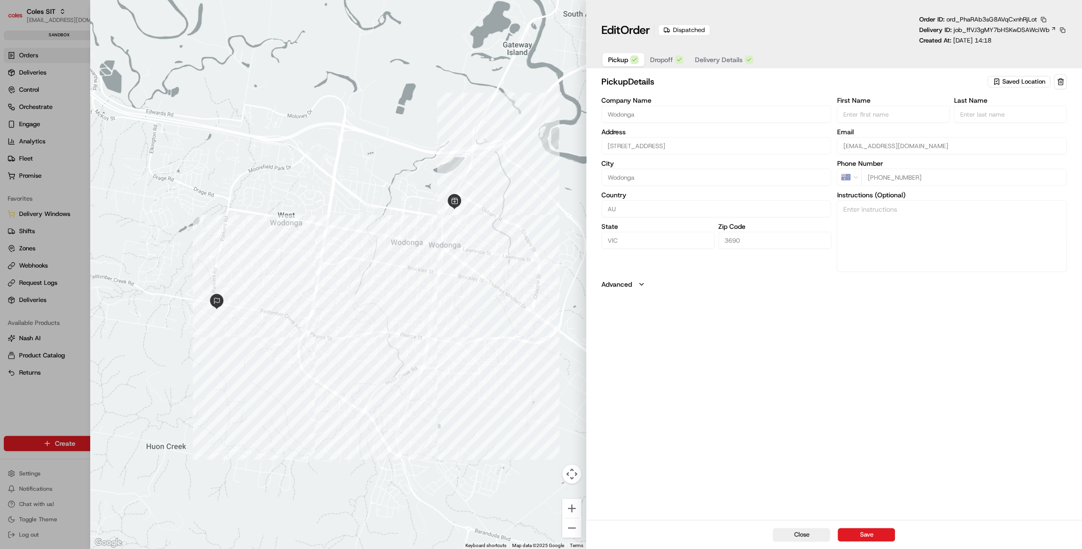
click at [61, 332] on div at bounding box center [541, 274] width 1082 height 549
type input "+1"
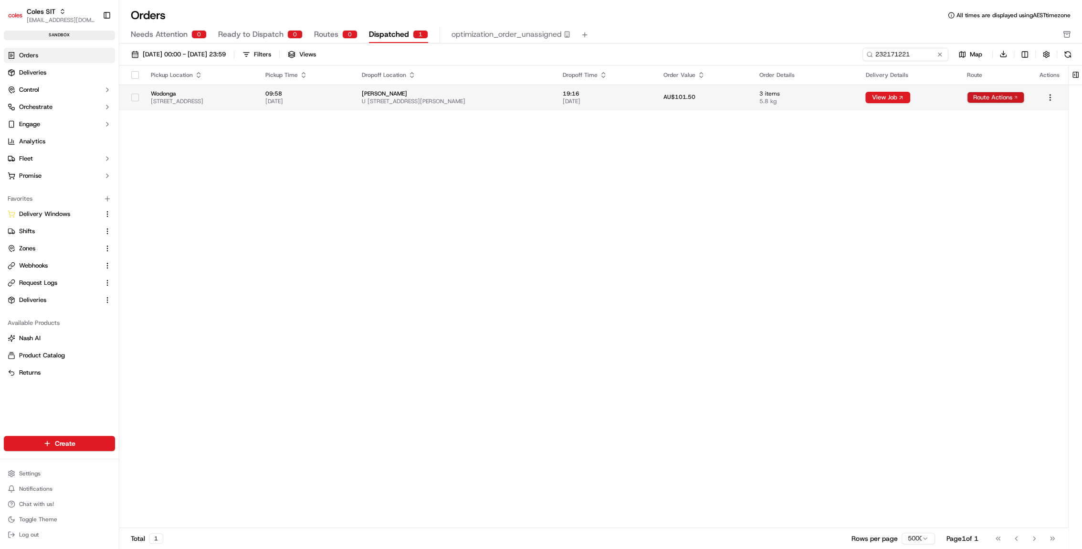
click at [995, 94] on html "Coles SIT [EMAIL_ADDRESS][DOMAIN_NAME] Toggle Sidebar sandbox Orders Deliveries…" at bounding box center [541, 274] width 1082 height 549
click at [987, 110] on div "View Route" at bounding box center [994, 114] width 56 height 14
